Goal: Find specific page/section: Find specific page/section

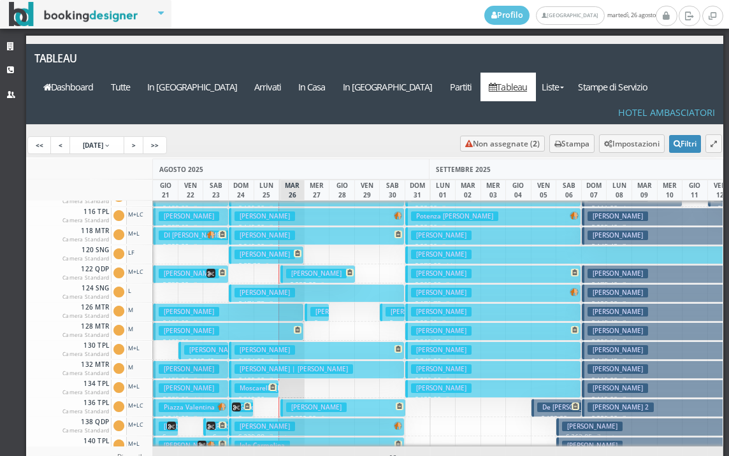
scroll to position [64, 0]
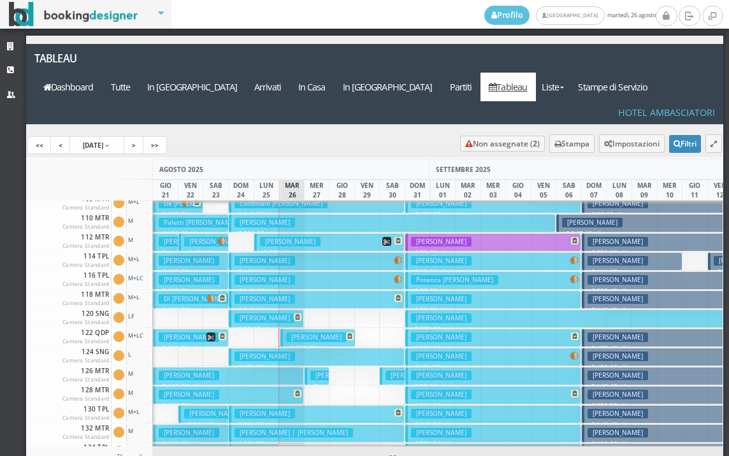
click at [347, 133] on div "<< < [DATE] > >>" at bounding box center [375, 145] width 698 height 24
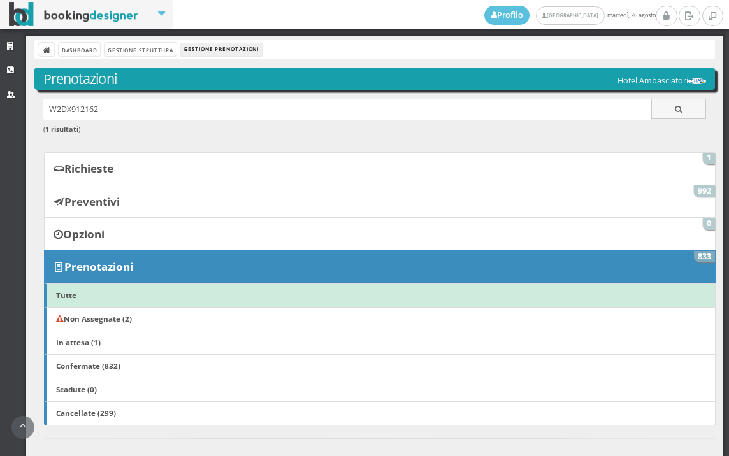
scroll to position [637, 0]
